Goal: Book appointment/travel/reservation

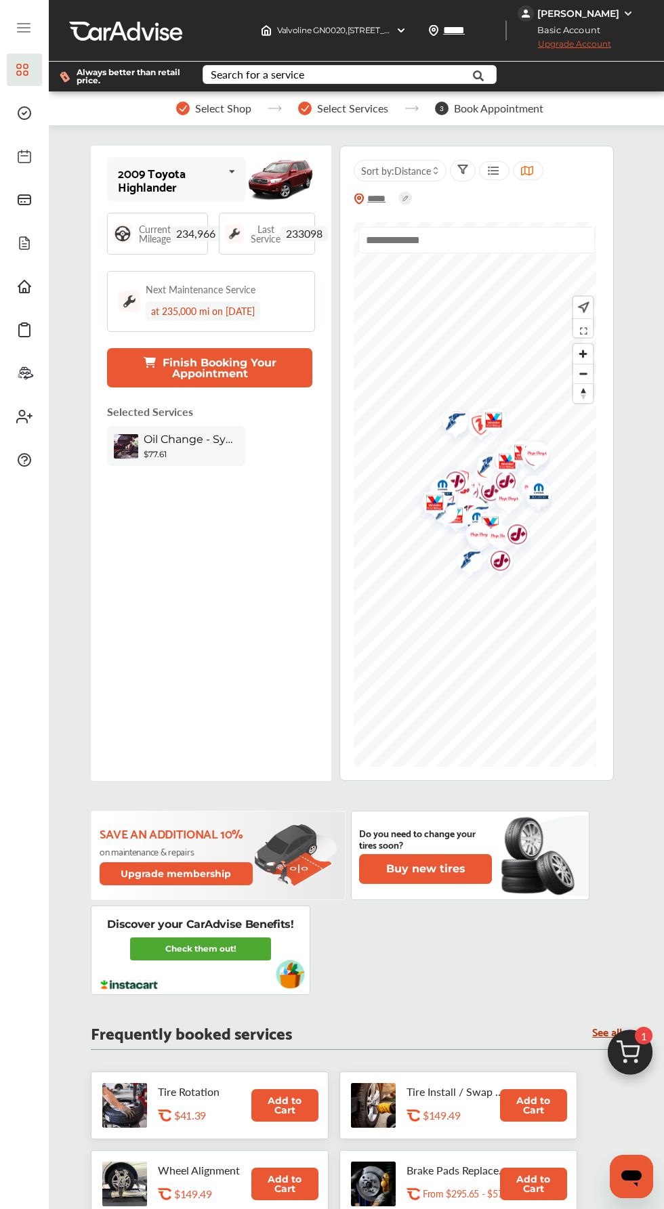
click at [208, 451] on div "$77.61" at bounding box center [191, 454] width 95 height 10
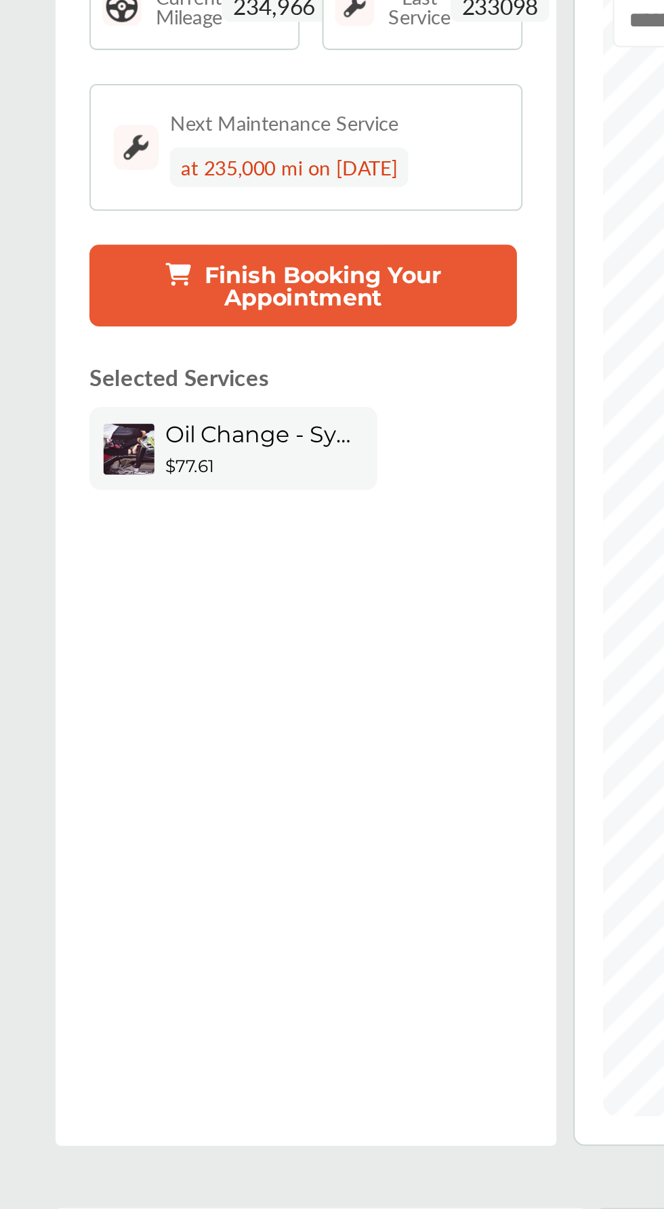
click at [220, 452] on div "$77.61" at bounding box center [191, 454] width 95 height 10
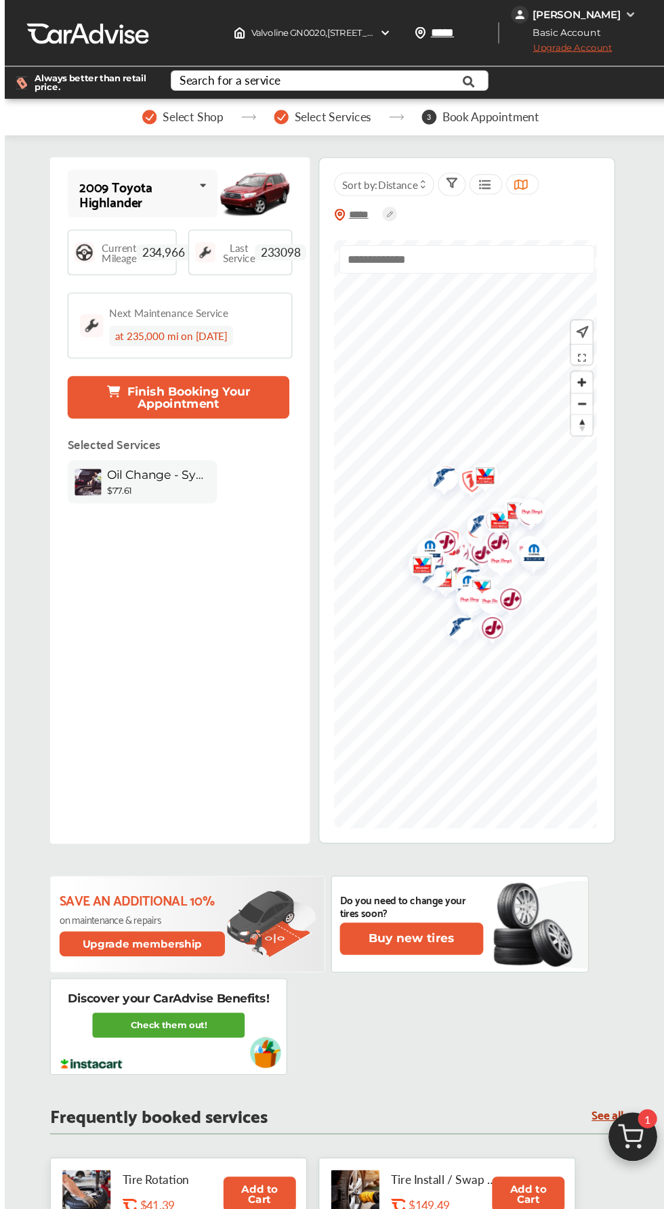
click at [353, 111] on span "Select Services" at bounding box center [352, 108] width 71 height 12
click at [316, 104] on div "Select Services" at bounding box center [343, 109] width 90 height 14
click at [416, 115] on div "Select Shop Select Services 3 Book Appointment" at bounding box center [360, 108] width 622 height 34
click at [283, 116] on div "Select Shop Select Services 3 Book Appointment" at bounding box center [360, 108] width 622 height 34
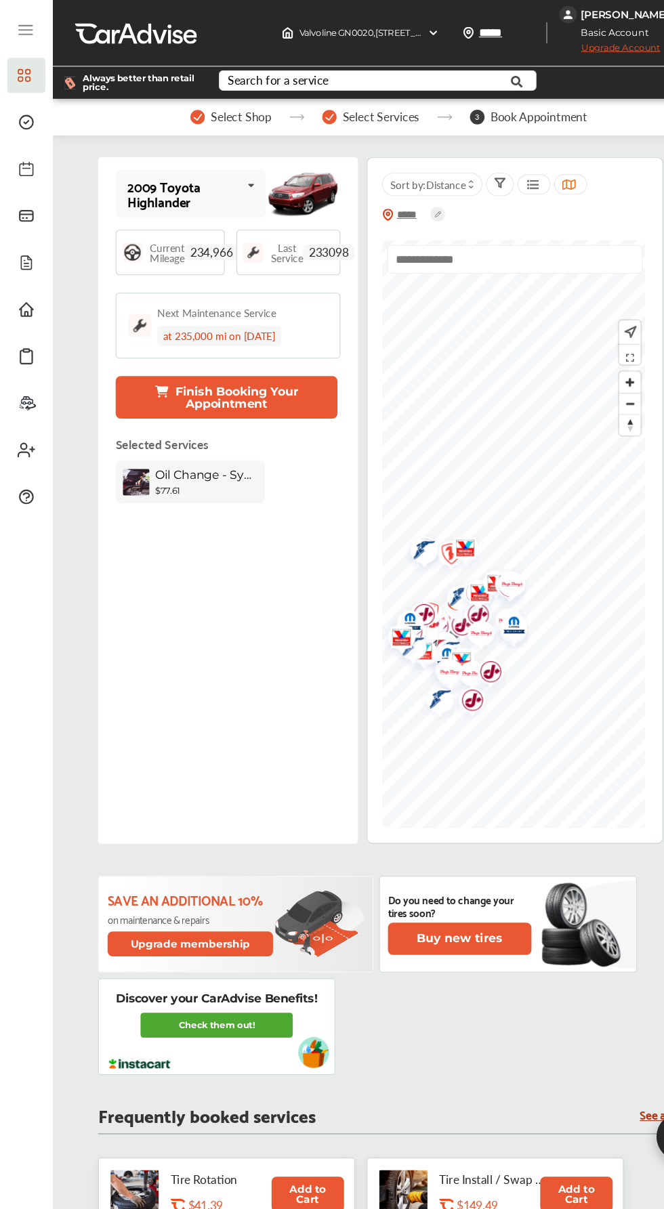
click at [251, 375] on button "Finish Booking Your Appointment" at bounding box center [209, 367] width 205 height 39
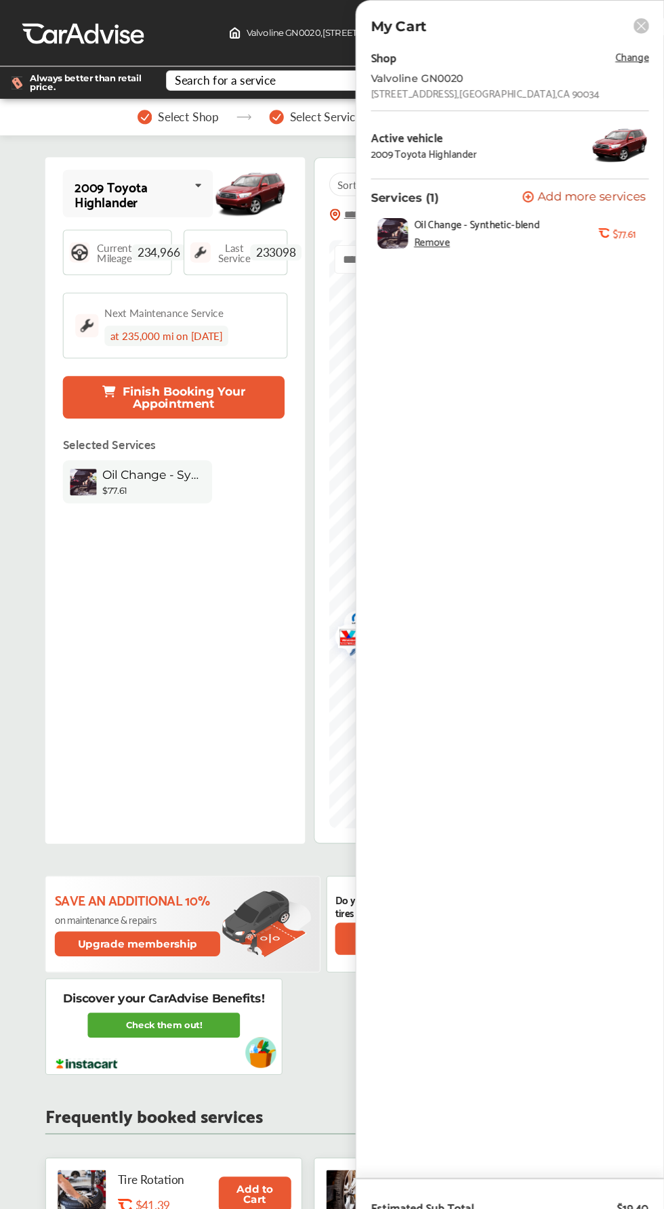
click at [462, 229] on div "Remove" at bounding box center [448, 223] width 33 height 11
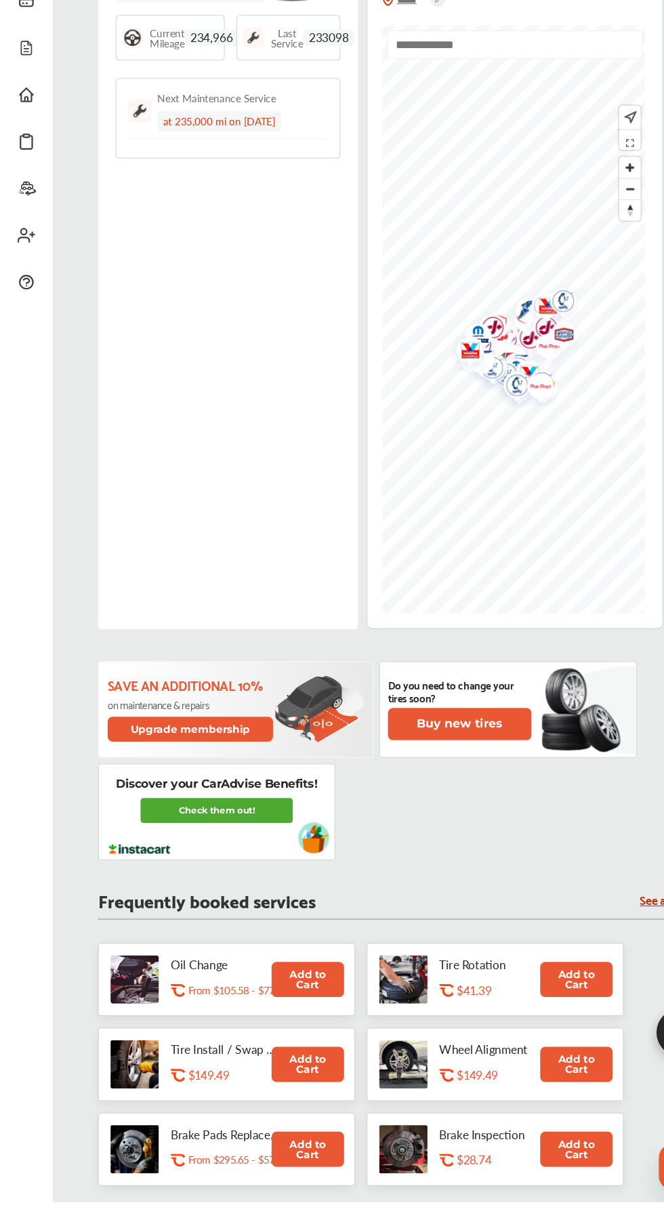
scroll to position [103, 0]
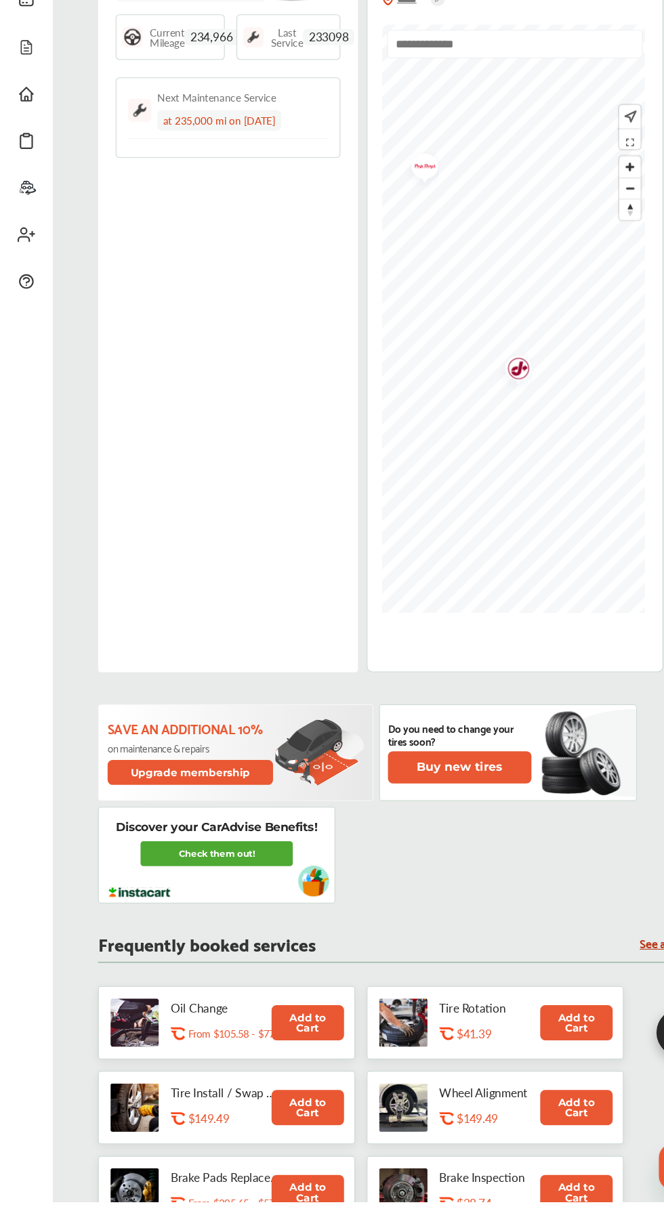
click at [488, 439] on img "Map marker" at bounding box center [475, 439] width 36 height 43
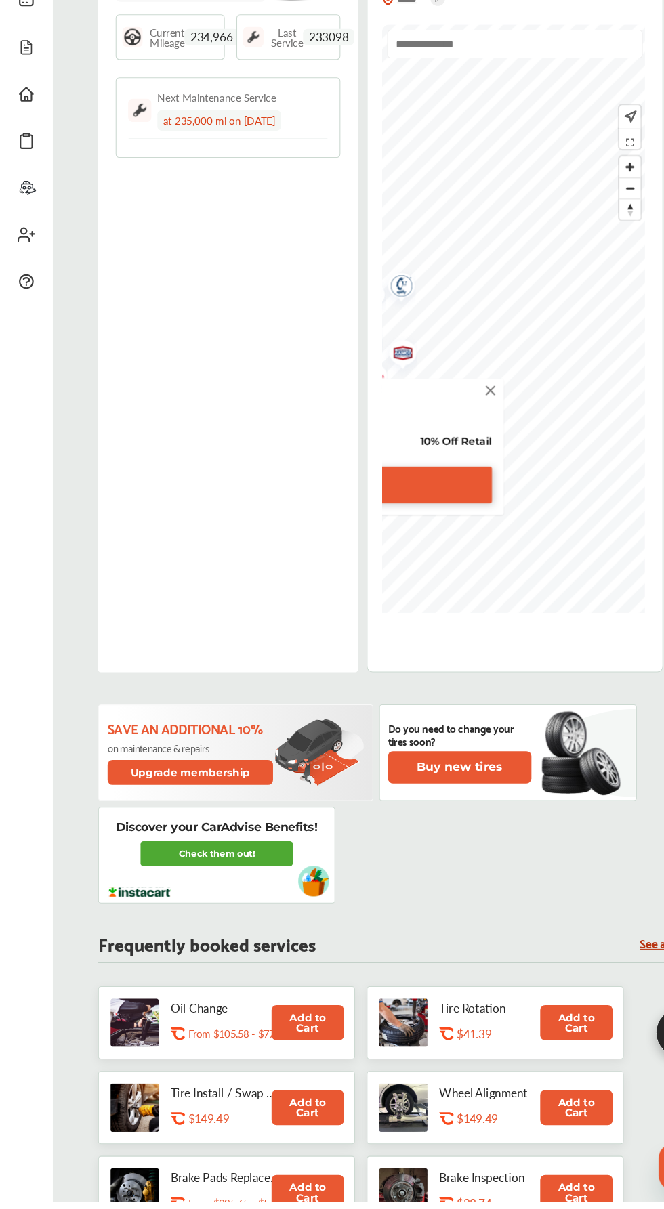
click at [450, 459] on img at bounding box center [453, 457] width 15 height 15
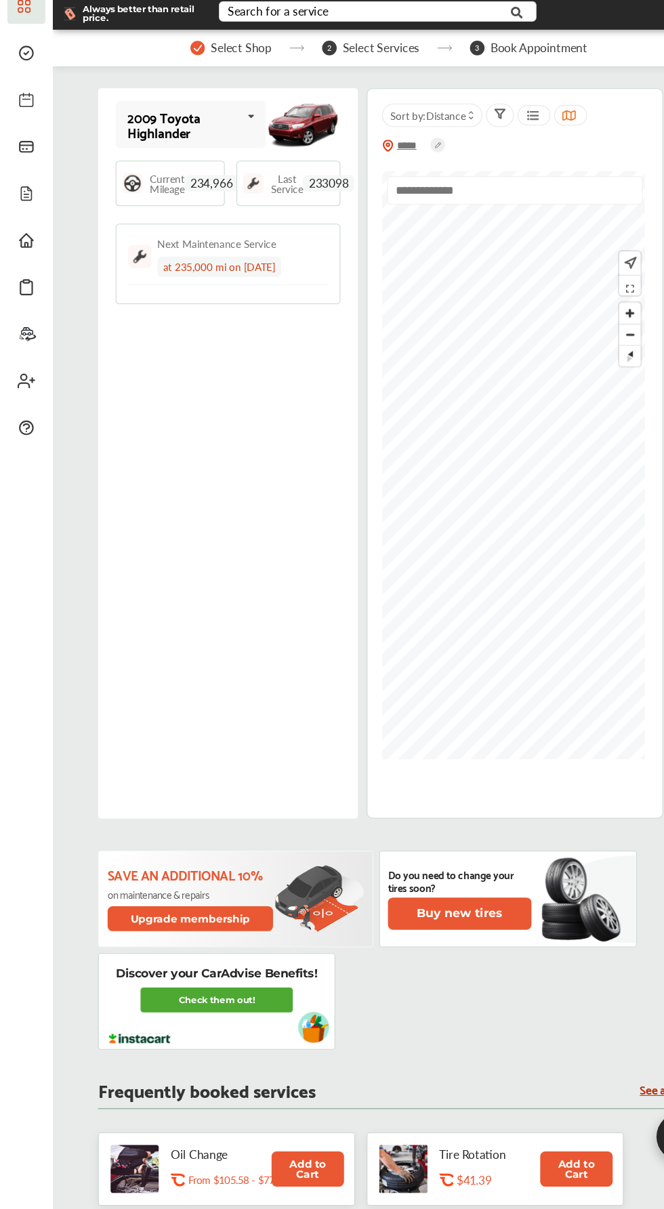
scroll to position [0, 0]
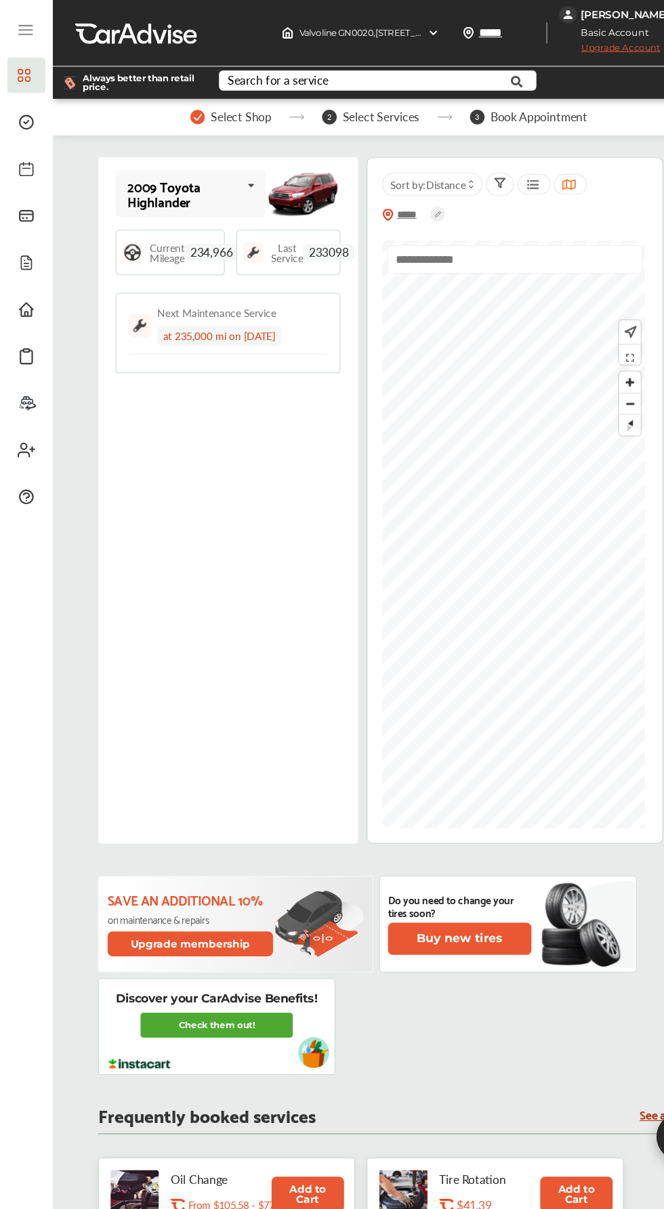
click at [227, 499] on div "2009 Toyota Highlander 2009 Toyota Highlander Current Mileage 234,966 Last Serv…" at bounding box center [211, 463] width 240 height 635
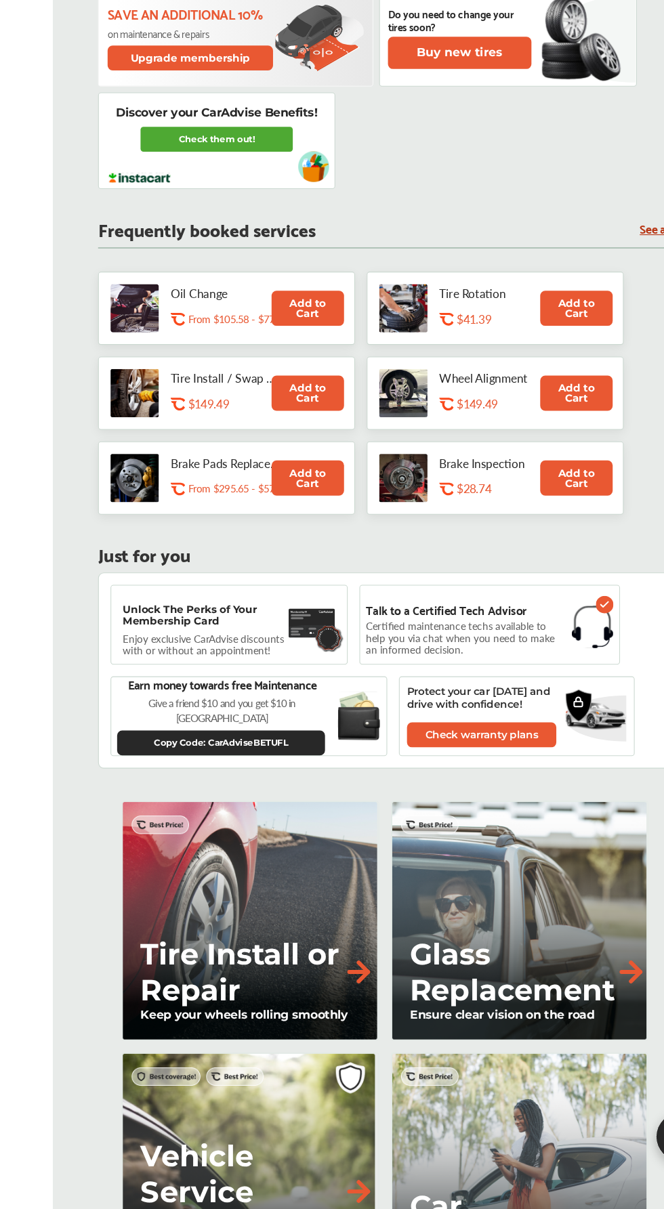
scroll to position [815, 0]
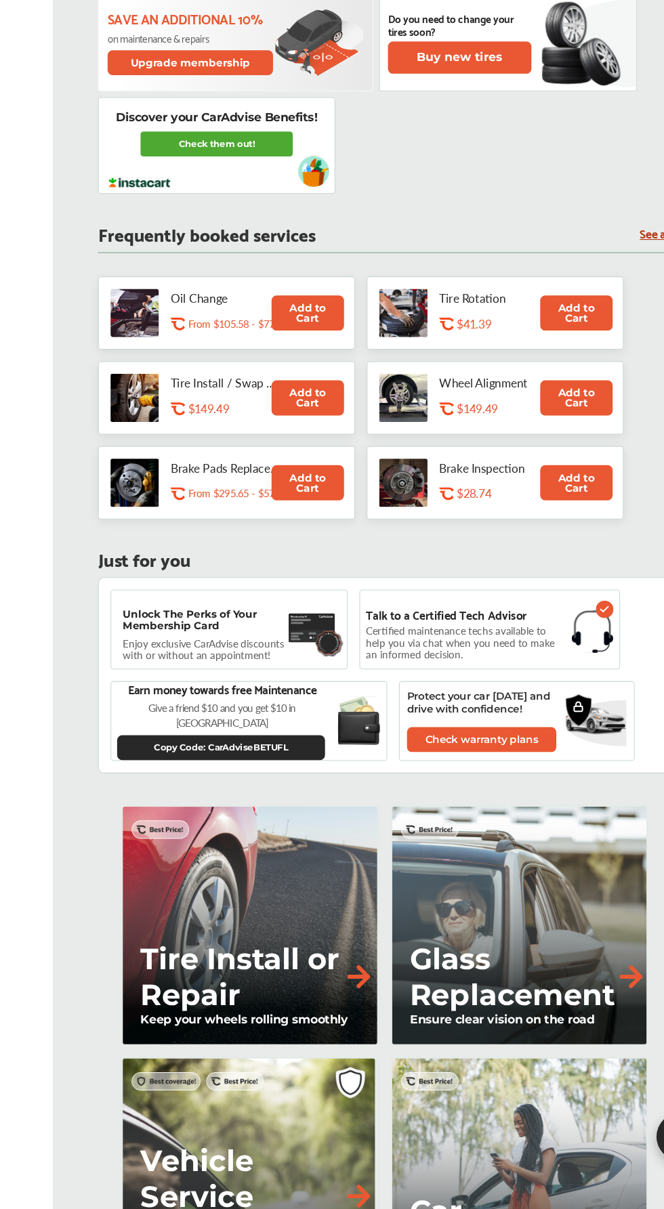
click at [188, 281] on div "Oil Change .st0{fill:#FA4A1C;} From $105.58 - $77.61" at bounding box center [225, 289] width 135 height 41
click at [232, 280] on p "Oil Change" at bounding box center [209, 275] width 102 height 13
click at [306, 288] on button "Add to Cart" at bounding box center [284, 290] width 67 height 32
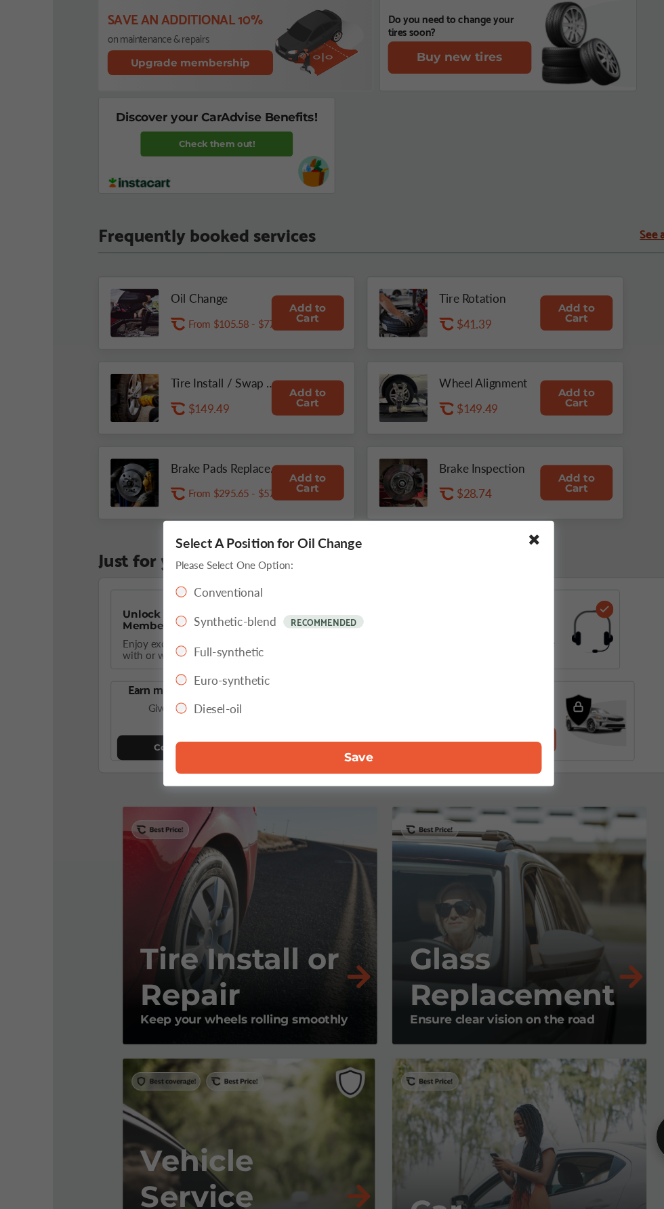
click at [215, 600] on label "Full-synthetic" at bounding box center [211, 602] width 65 height 16
click at [225, 572] on label "Synthetic-blend" at bounding box center [217, 575] width 76 height 16
click at [420, 698] on button "Save" at bounding box center [331, 701] width 339 height 30
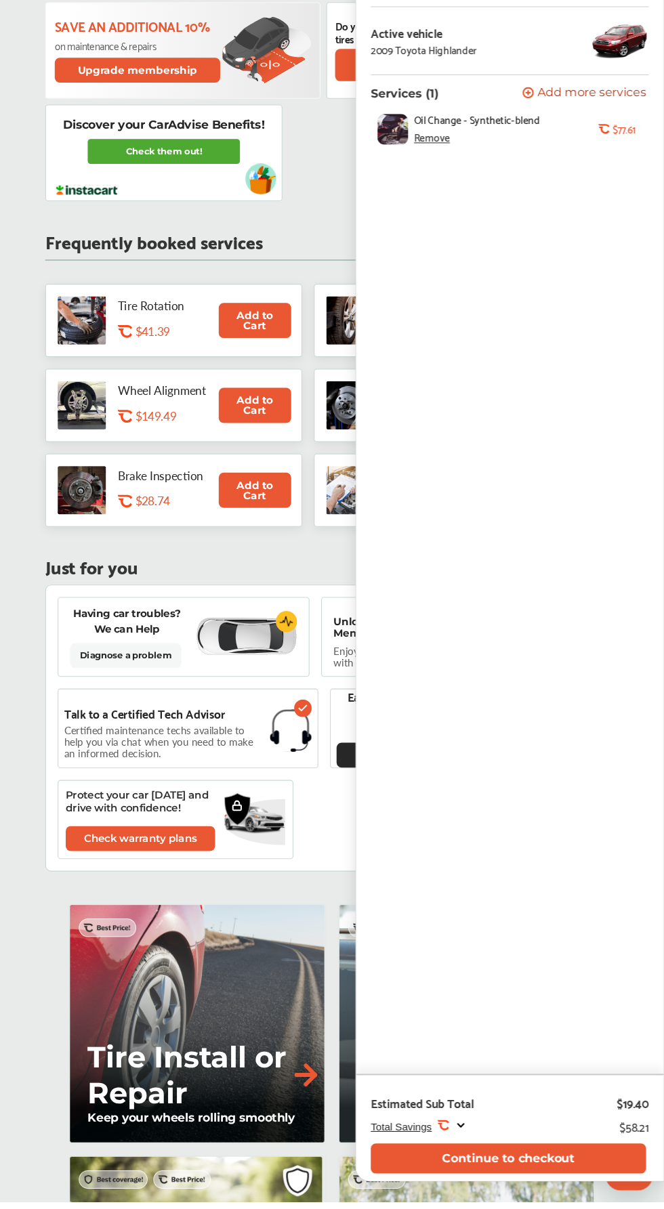
scroll to position [712, 0]
click at [557, 1182] on button "Continue to checkout" at bounding box center [519, 1168] width 255 height 28
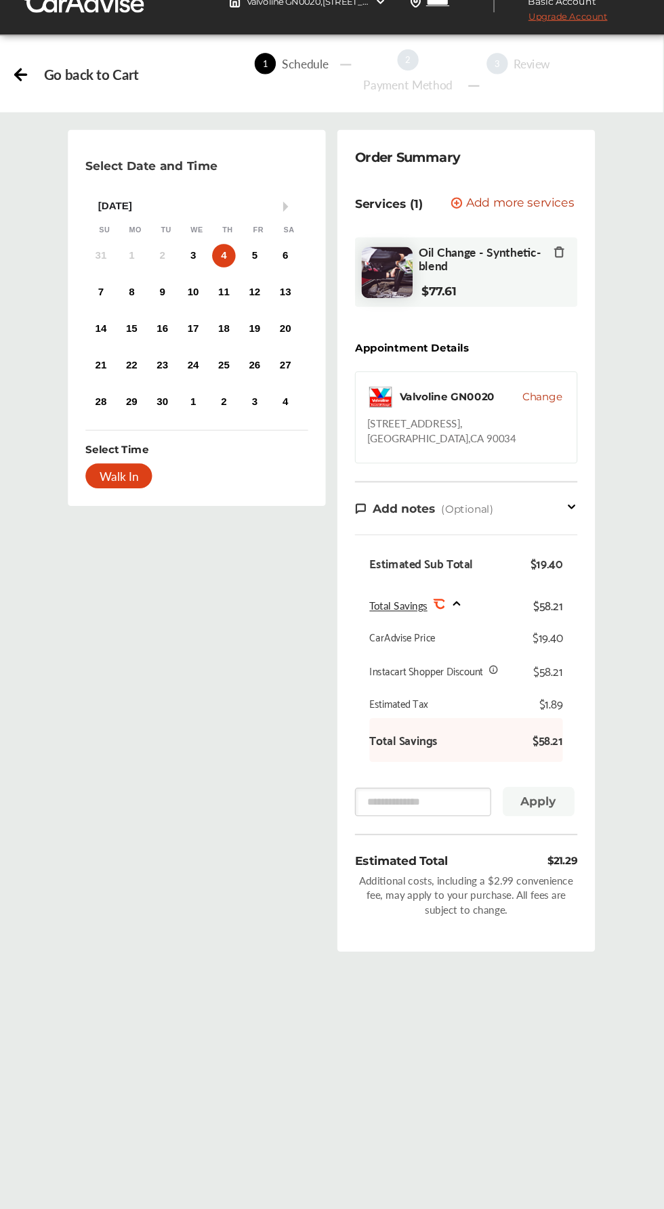
scroll to position [1, 0]
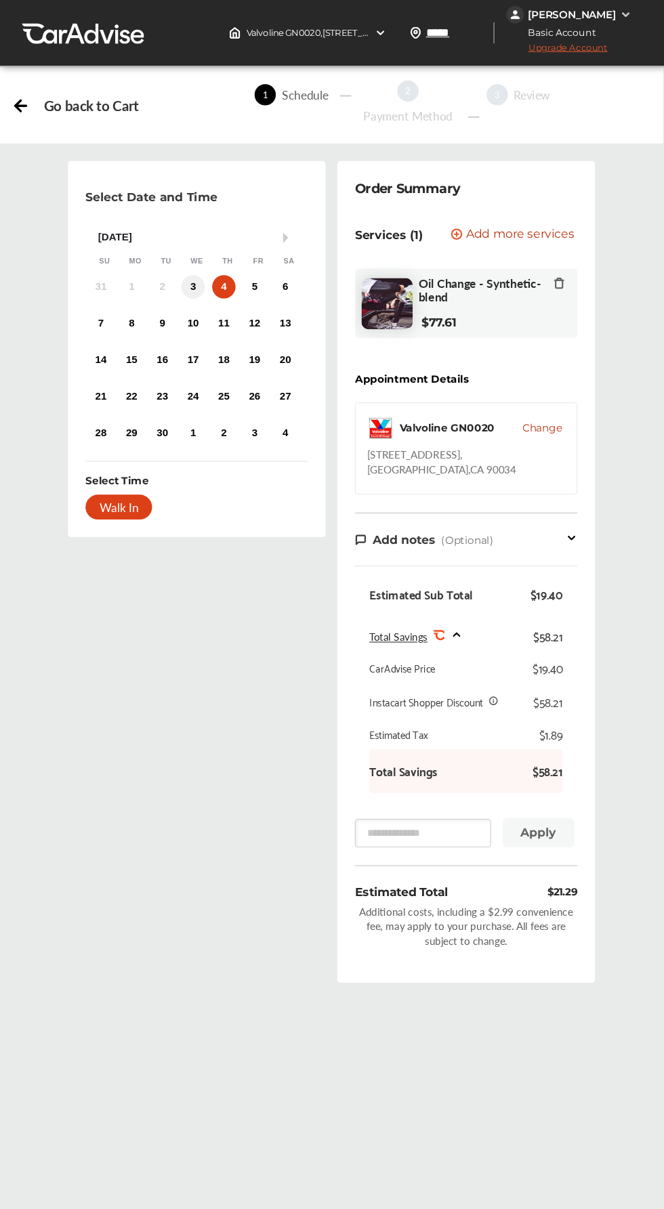
click at [227, 265] on div "3" at bounding box center [228, 266] width 22 height 22
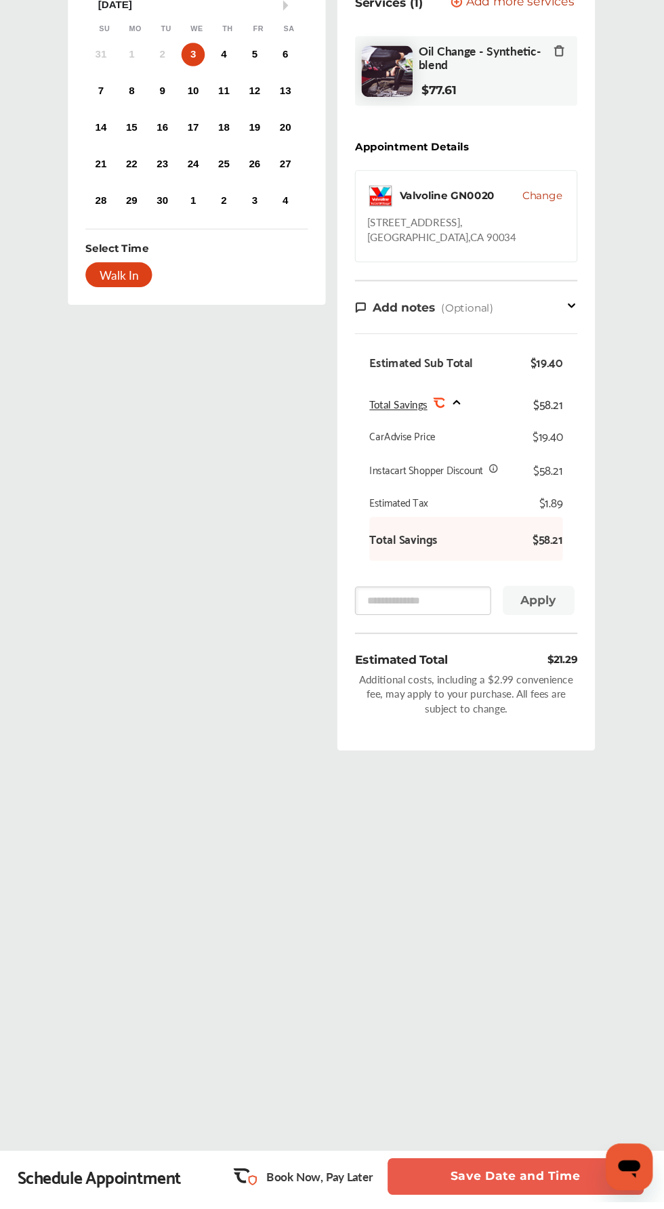
scroll to position [204, 0]
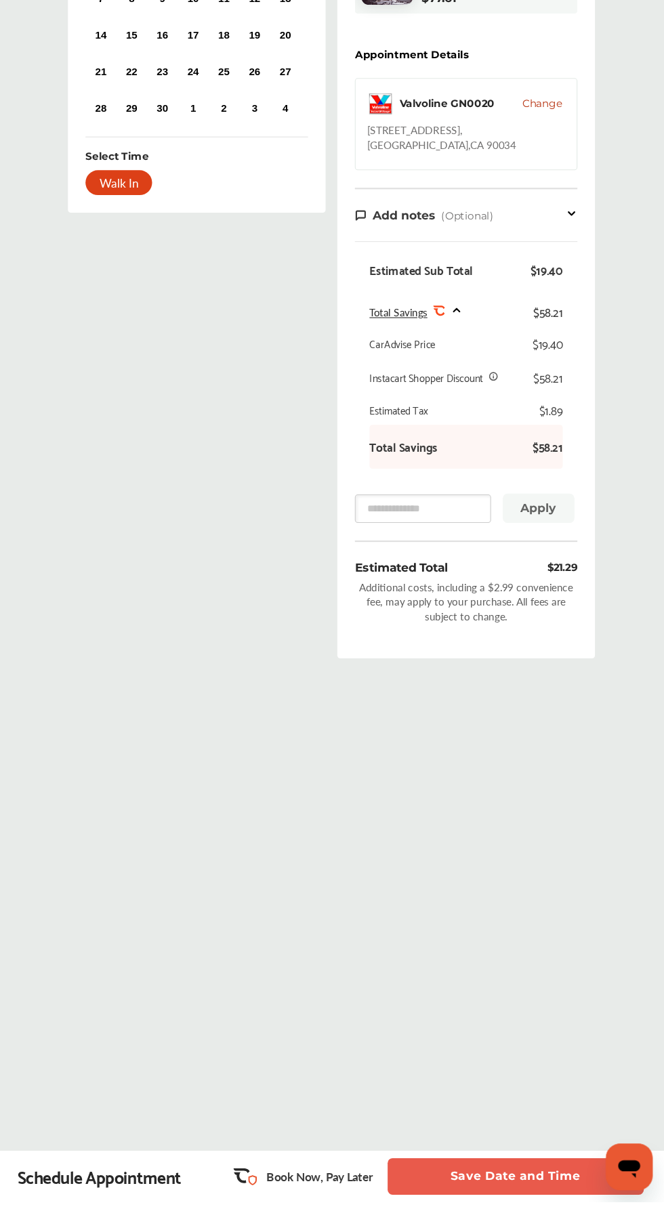
click at [349, 1204] on div "Book Now, Pay Later" at bounding box center [329, 1185] width 143 height 37
click at [351, 1193] on p "Book Now, Pay Later" at bounding box center [345, 1185] width 98 height 16
click at [532, 1025] on div "Select Date and Time Next Month [DATE] Su Mo Tu We Th Fr Sa 31 1 2 3 4 5 6 7 8 …" at bounding box center [355, 498] width 613 height 1084
click at [552, 1202] on button "Save Date and Time" at bounding box center [526, 1185] width 237 height 34
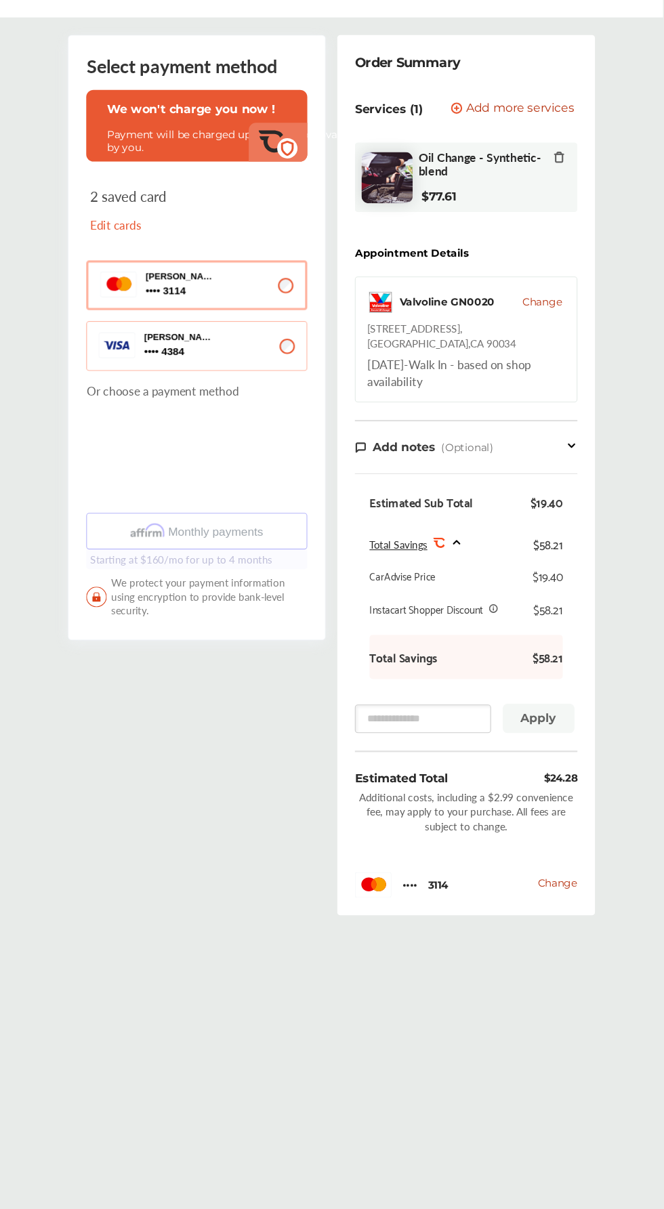
scroll to position [102, 0]
